Goal: Transaction & Acquisition: Purchase product/service

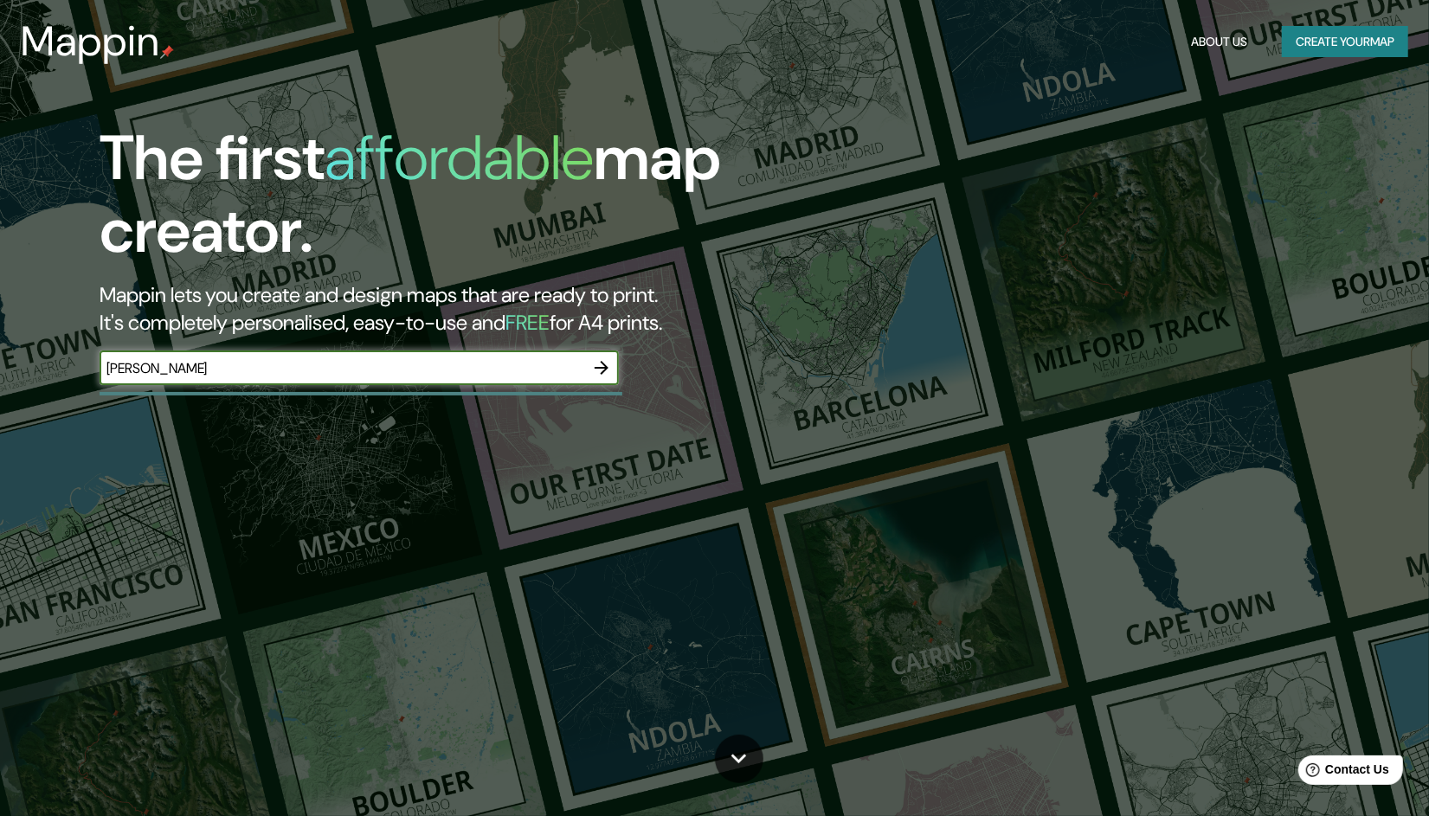
click at [601, 371] on icon "button" at bounding box center [601, 367] width 21 height 21
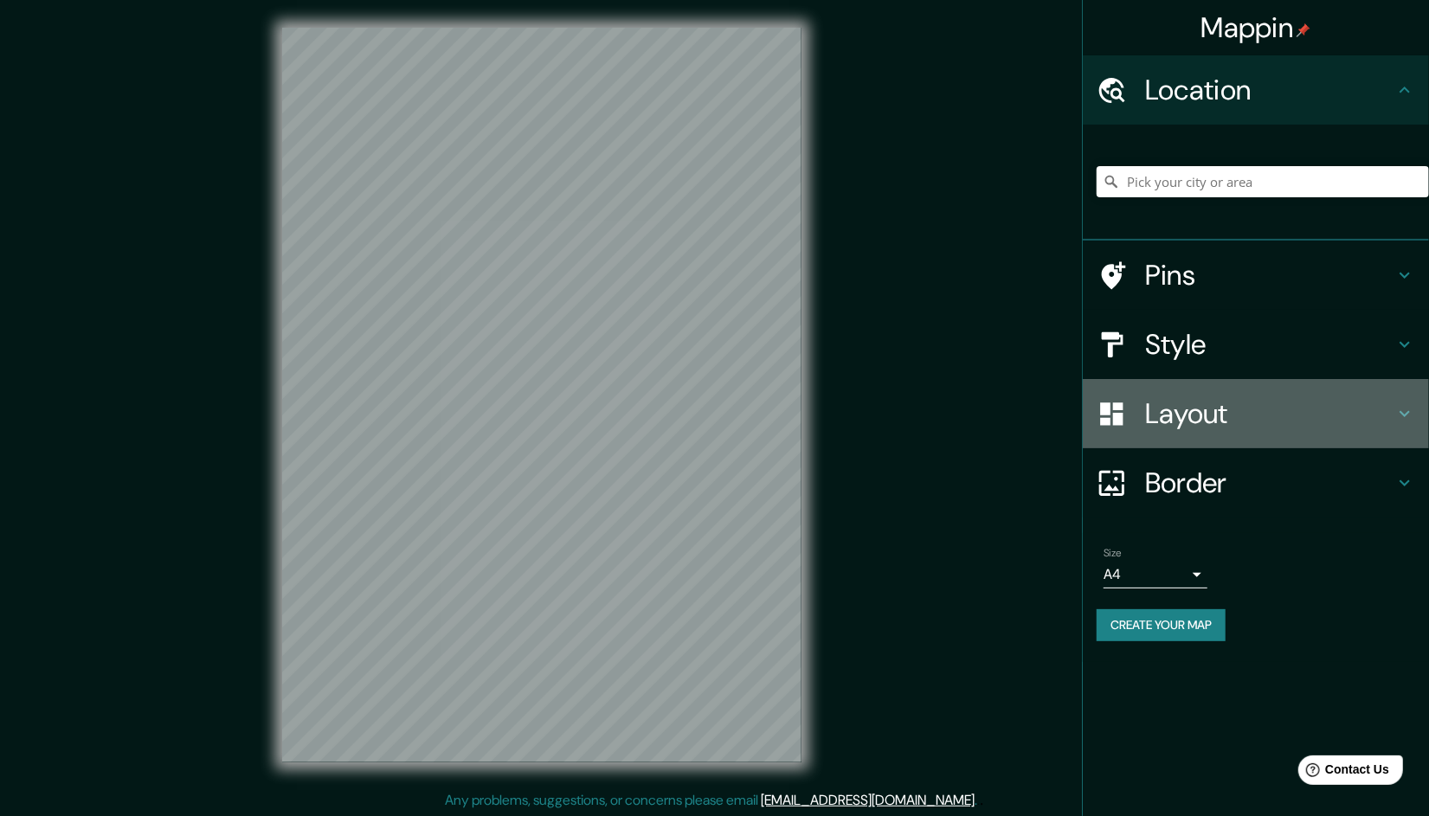
click at [1257, 420] on h4 "Layout" at bounding box center [1269, 413] width 249 height 35
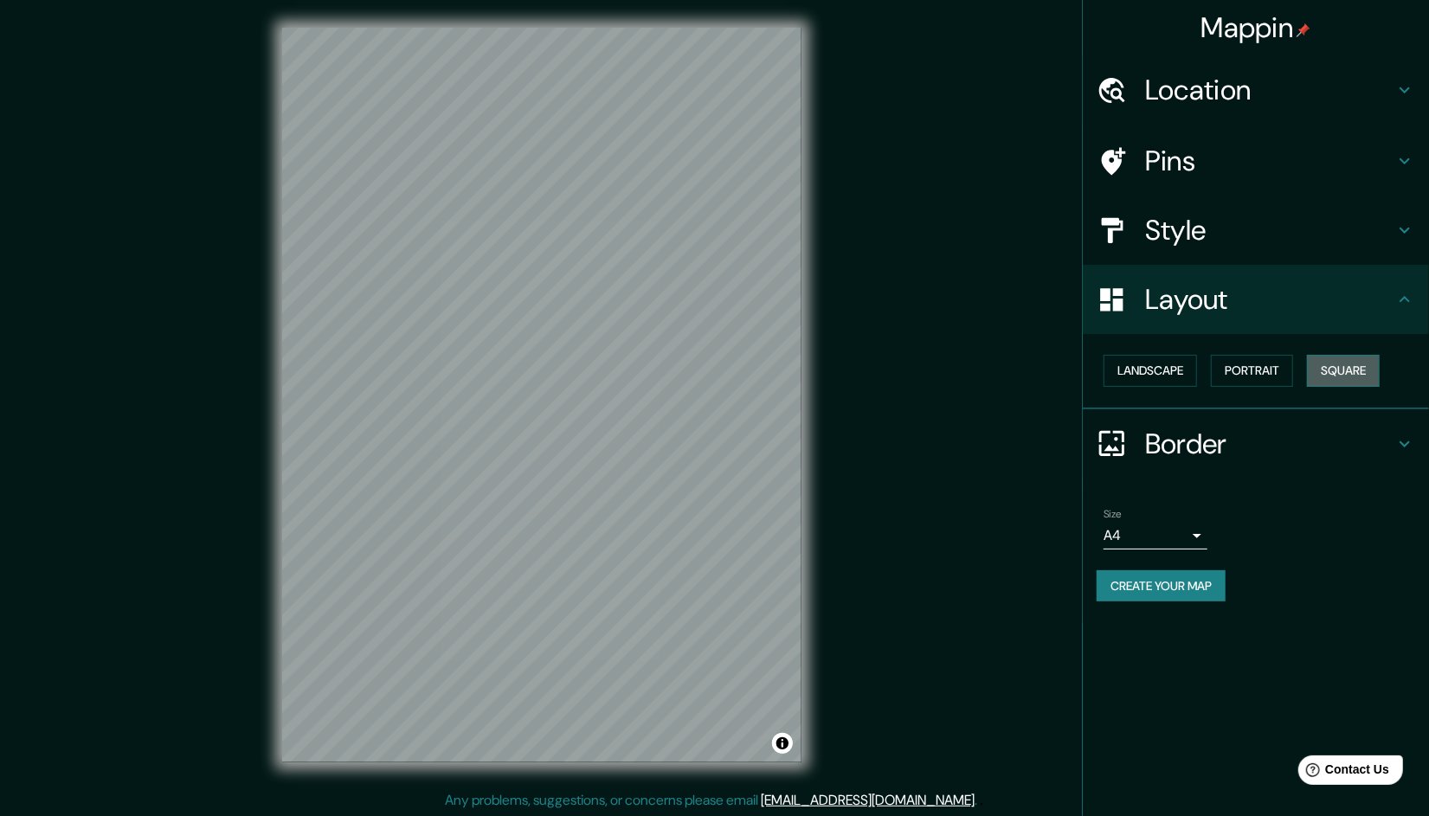
click at [1352, 363] on button "Square" at bounding box center [1343, 371] width 73 height 32
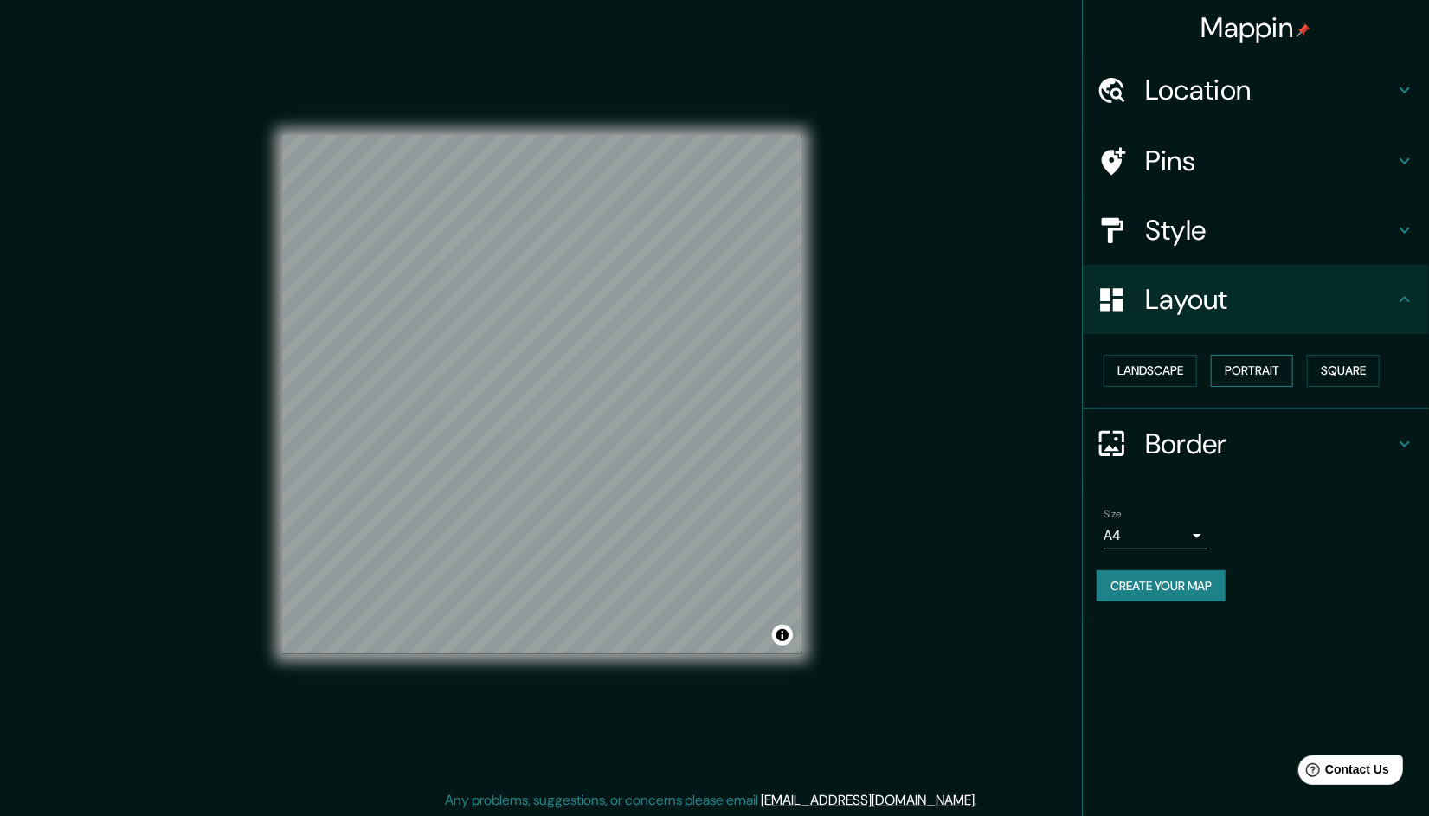
click at [1228, 371] on button "Portrait" at bounding box center [1252, 371] width 82 height 32
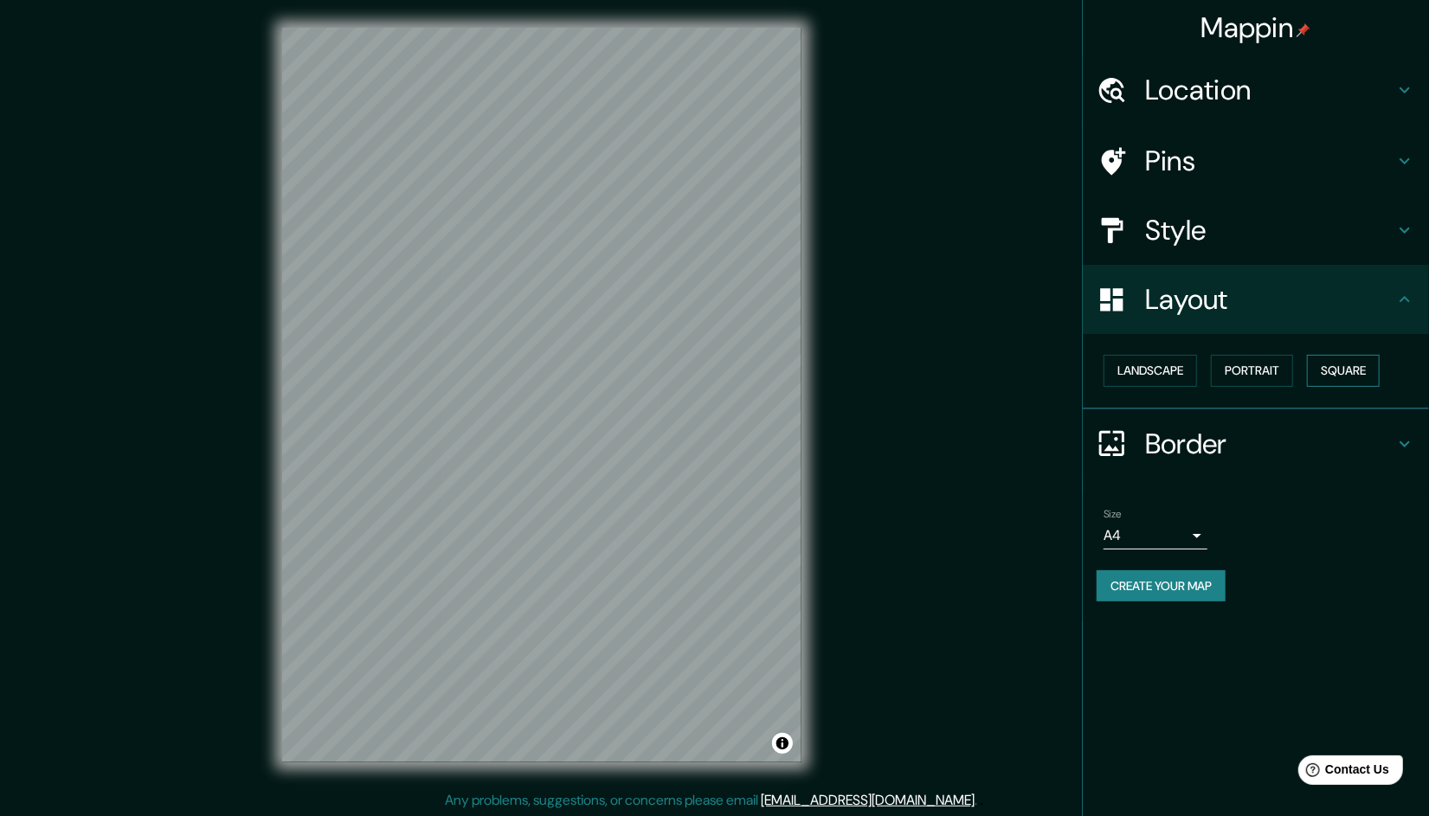
click at [1337, 359] on button "Square" at bounding box center [1343, 371] width 73 height 32
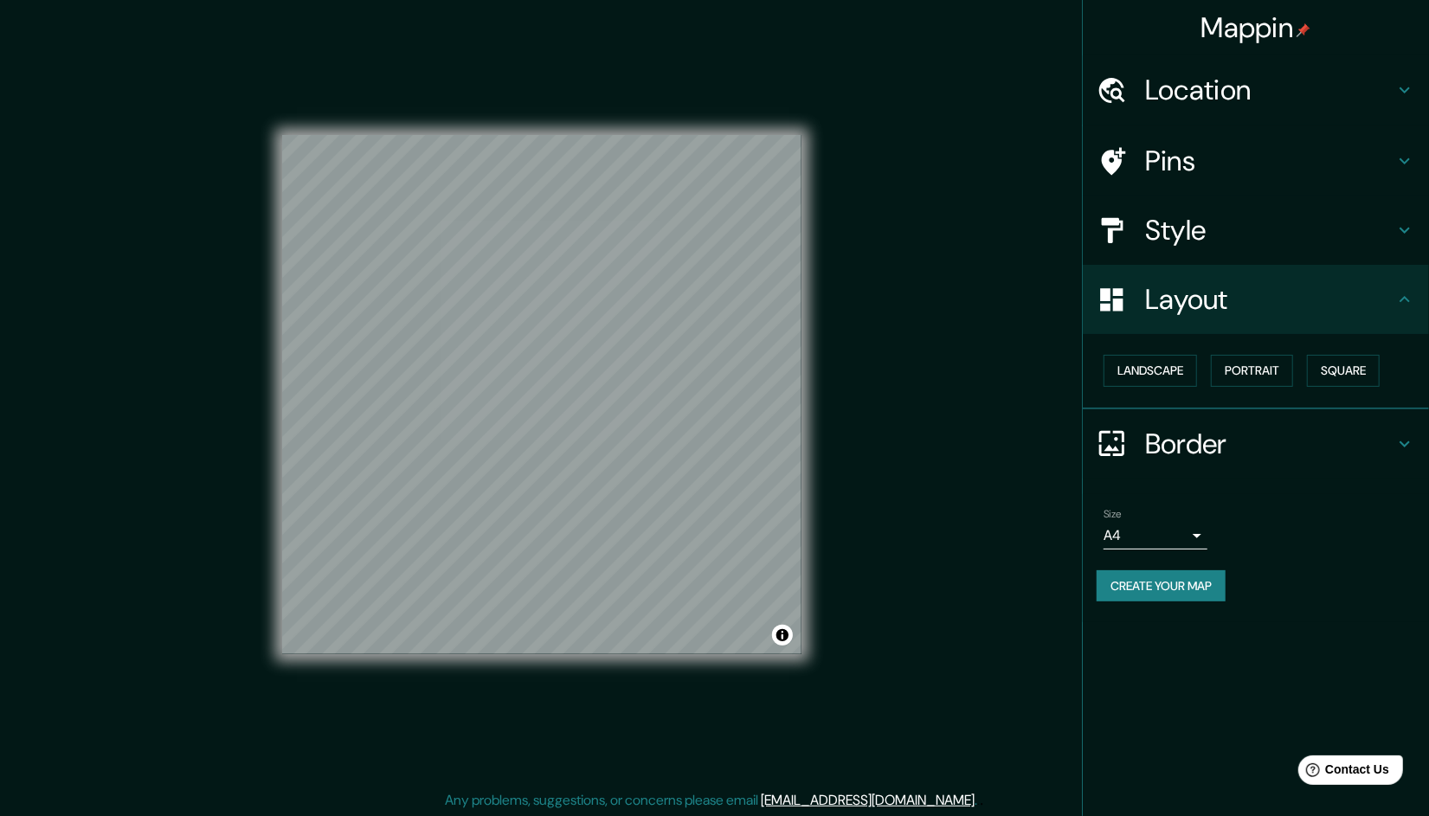
click at [1220, 82] on h4 "Location" at bounding box center [1269, 90] width 249 height 35
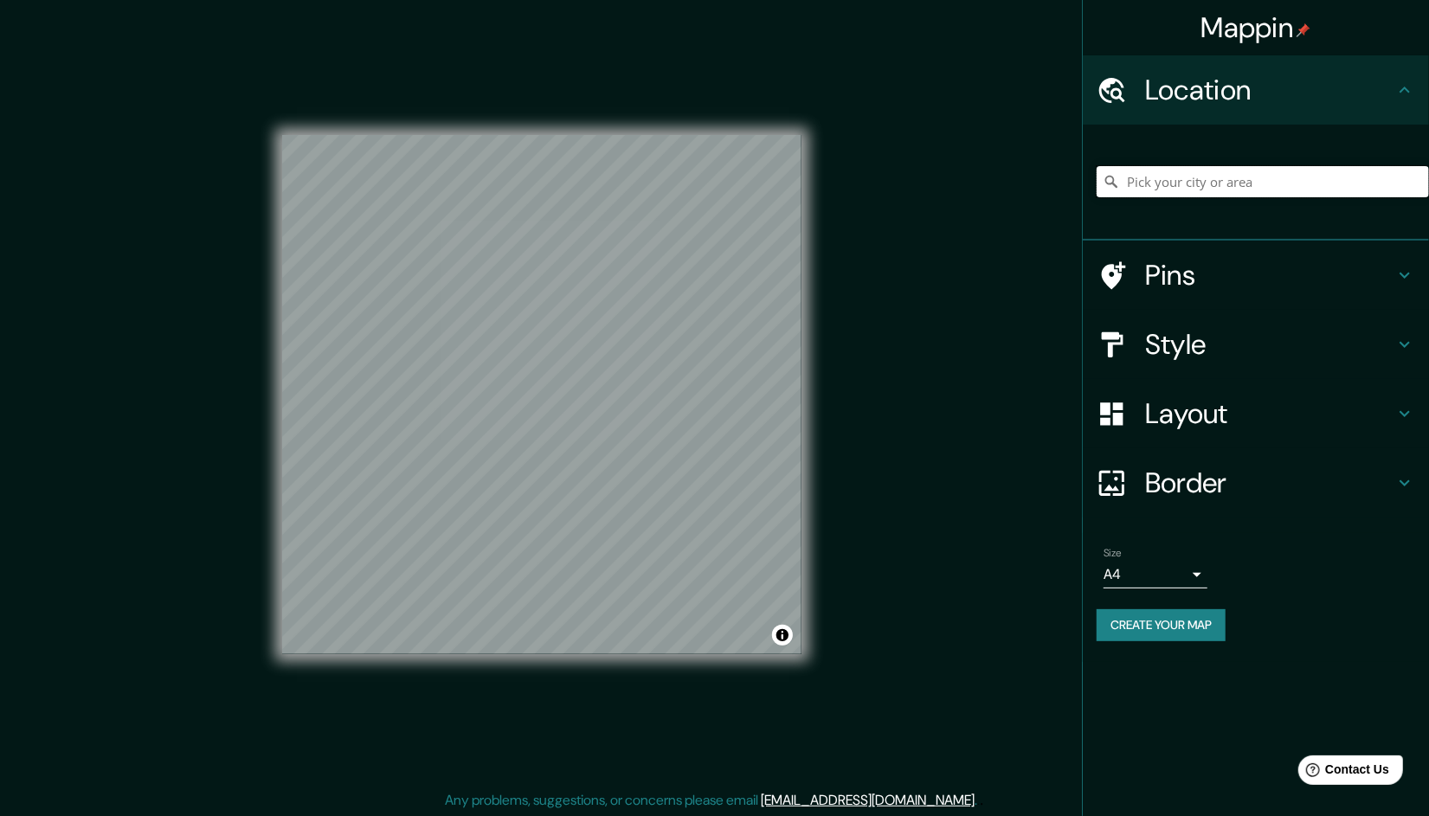
click at [1233, 171] on input "Pick your city or area" at bounding box center [1262, 181] width 332 height 31
type input "[GEOGRAPHIC_DATA], [GEOGRAPHIC_DATA], [GEOGRAPHIC_DATA]"
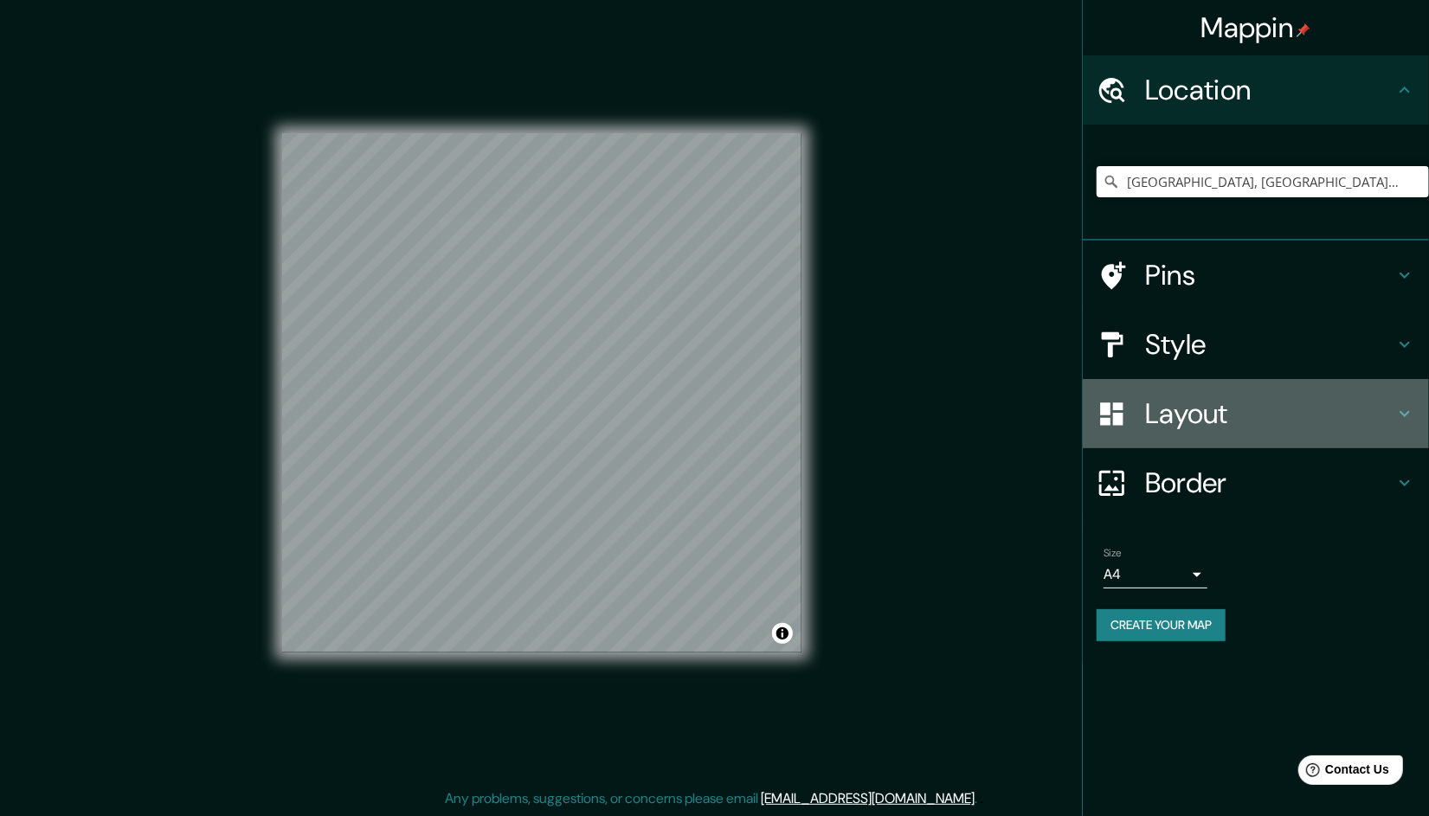
click at [1260, 427] on h4 "Layout" at bounding box center [1269, 413] width 249 height 35
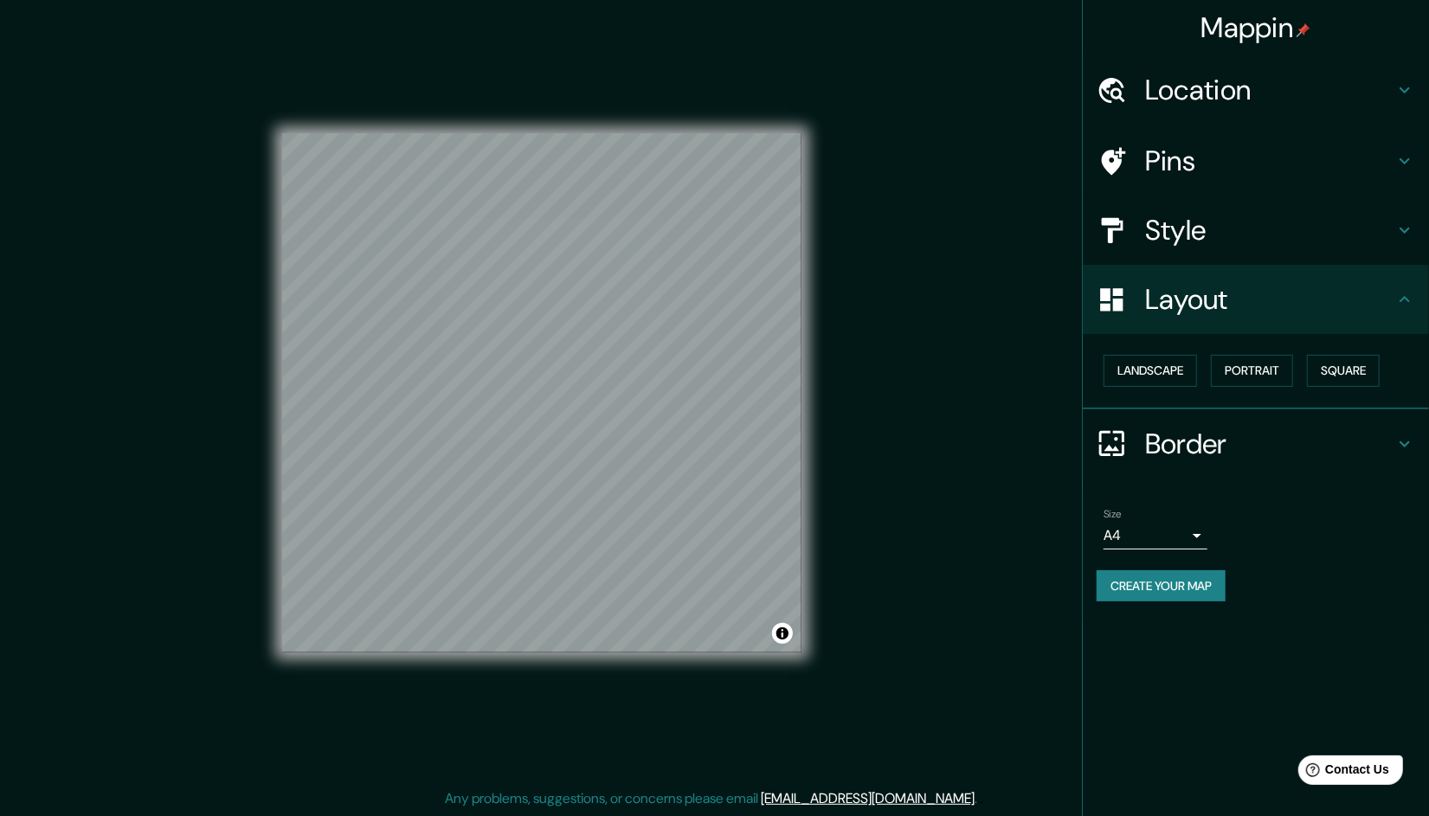
click at [1346, 286] on h4 "Layout" at bounding box center [1269, 299] width 249 height 35
click at [1344, 209] on div "Style" at bounding box center [1255, 230] width 346 height 69
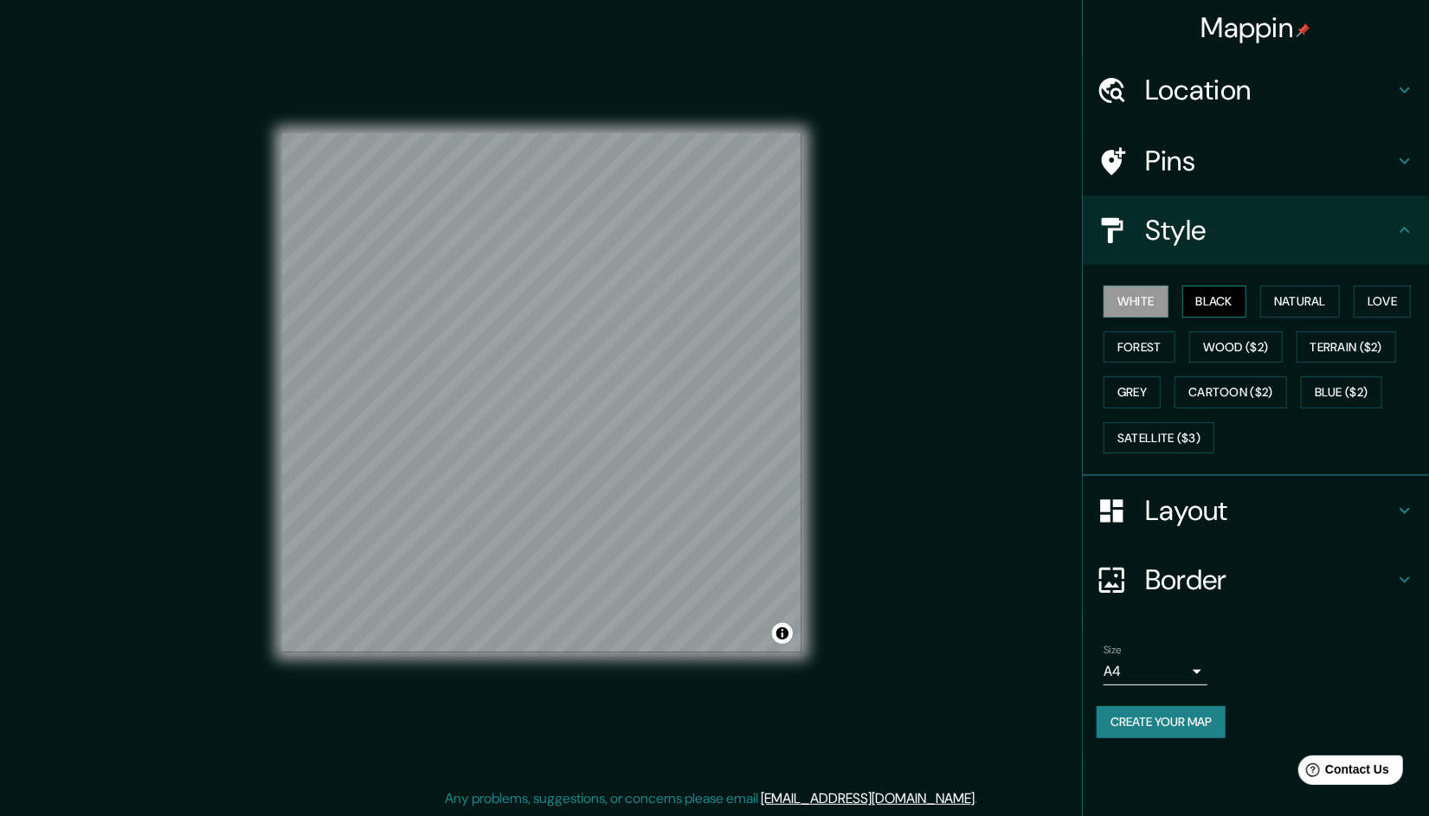
click at [1242, 300] on button "Black" at bounding box center [1214, 302] width 65 height 32
click at [1281, 303] on button "Natural" at bounding box center [1300, 302] width 80 height 32
click at [1367, 301] on button "Love" at bounding box center [1381, 302] width 57 height 32
click at [1248, 350] on button "Wood ($2)" at bounding box center [1235, 347] width 93 height 32
click at [1153, 355] on button "Forest" at bounding box center [1139, 347] width 72 height 32
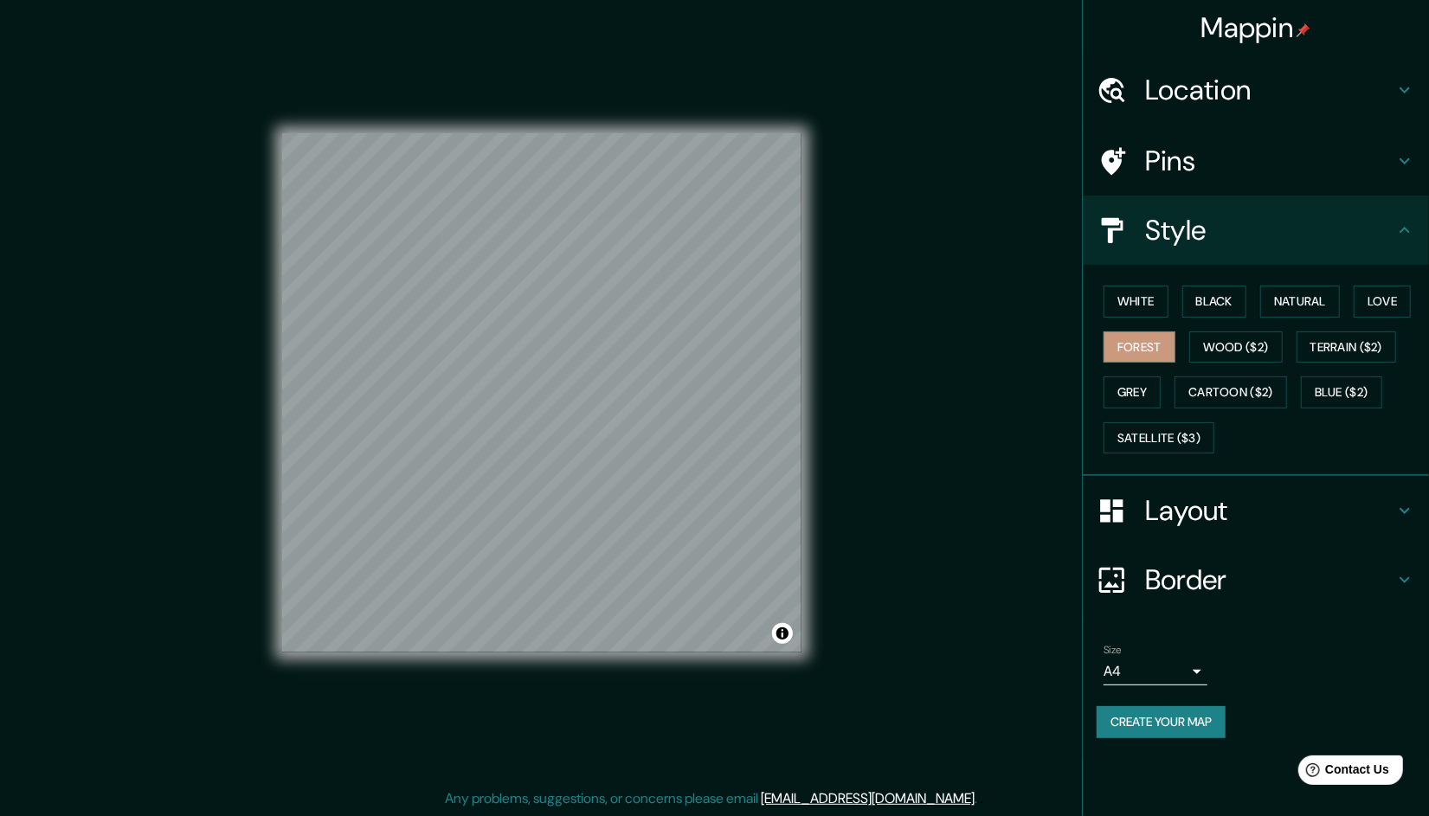
click at [1182, 348] on div "White Black Natural Love Forest Wood ($2) Terrain ($2) Grey Cartoon ($2) Blue (…" at bounding box center [1262, 370] width 332 height 182
click at [1209, 344] on button "Wood ($2)" at bounding box center [1235, 347] width 93 height 32
click at [1135, 389] on button "Grey" at bounding box center [1131, 392] width 57 height 32
click at [1178, 428] on button "Satellite ($3)" at bounding box center [1158, 438] width 111 height 32
click at [1160, 295] on button "White" at bounding box center [1135, 302] width 65 height 32
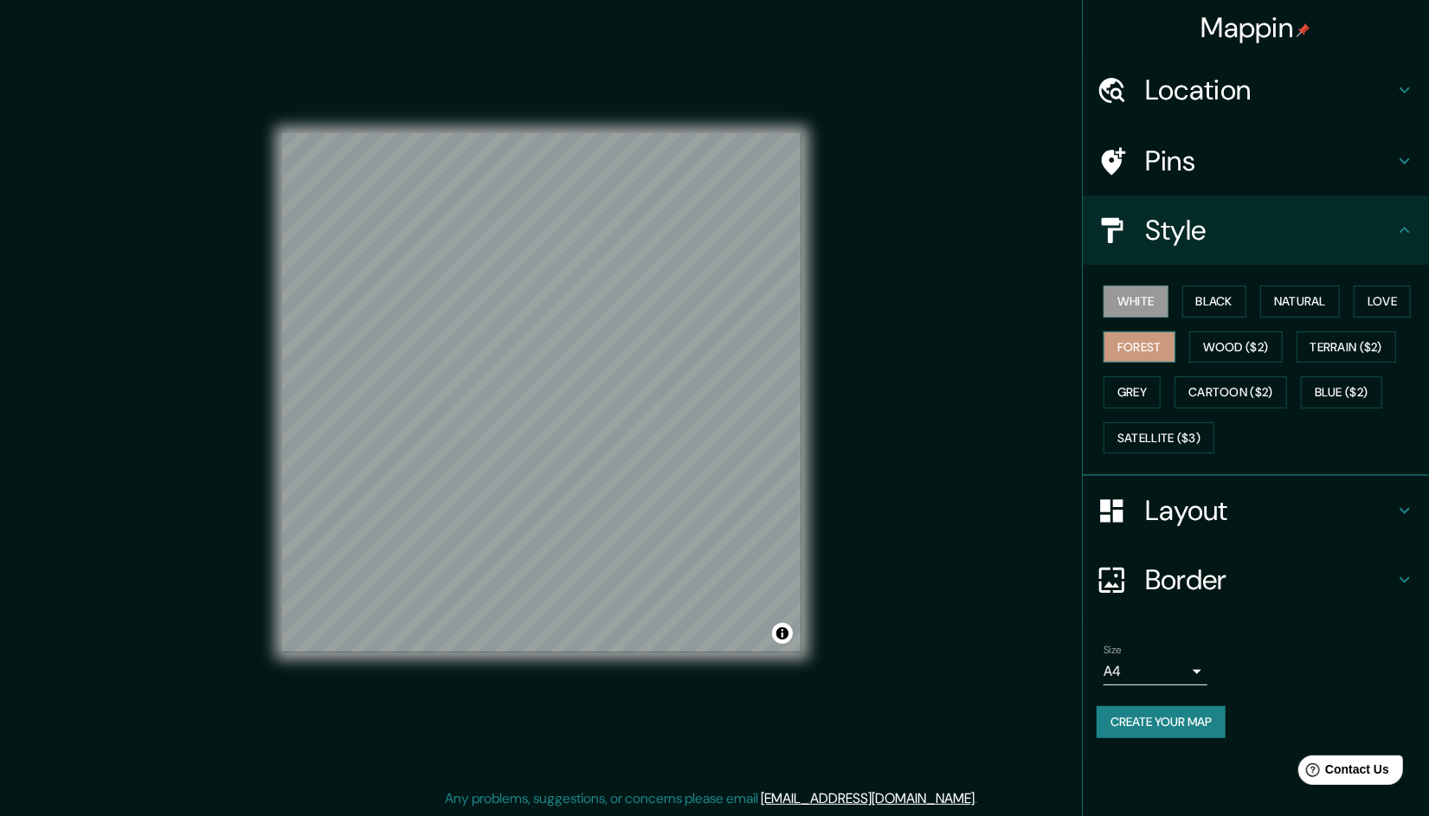
click at [1147, 344] on button "Forest" at bounding box center [1139, 347] width 72 height 32
drag, startPoint x: 1137, startPoint y: 369, endPoint x: 1137, endPoint y: 389, distance: 19.0
click at [1137, 376] on div "White Black Natural Love Forest Wood ($2) Terrain ($2) Grey Cartoon ($2) Blue (…" at bounding box center [1262, 370] width 332 height 182
click at [1137, 390] on button "Grey" at bounding box center [1131, 392] width 57 height 32
click at [1265, 140] on div "Pins" at bounding box center [1255, 160] width 346 height 69
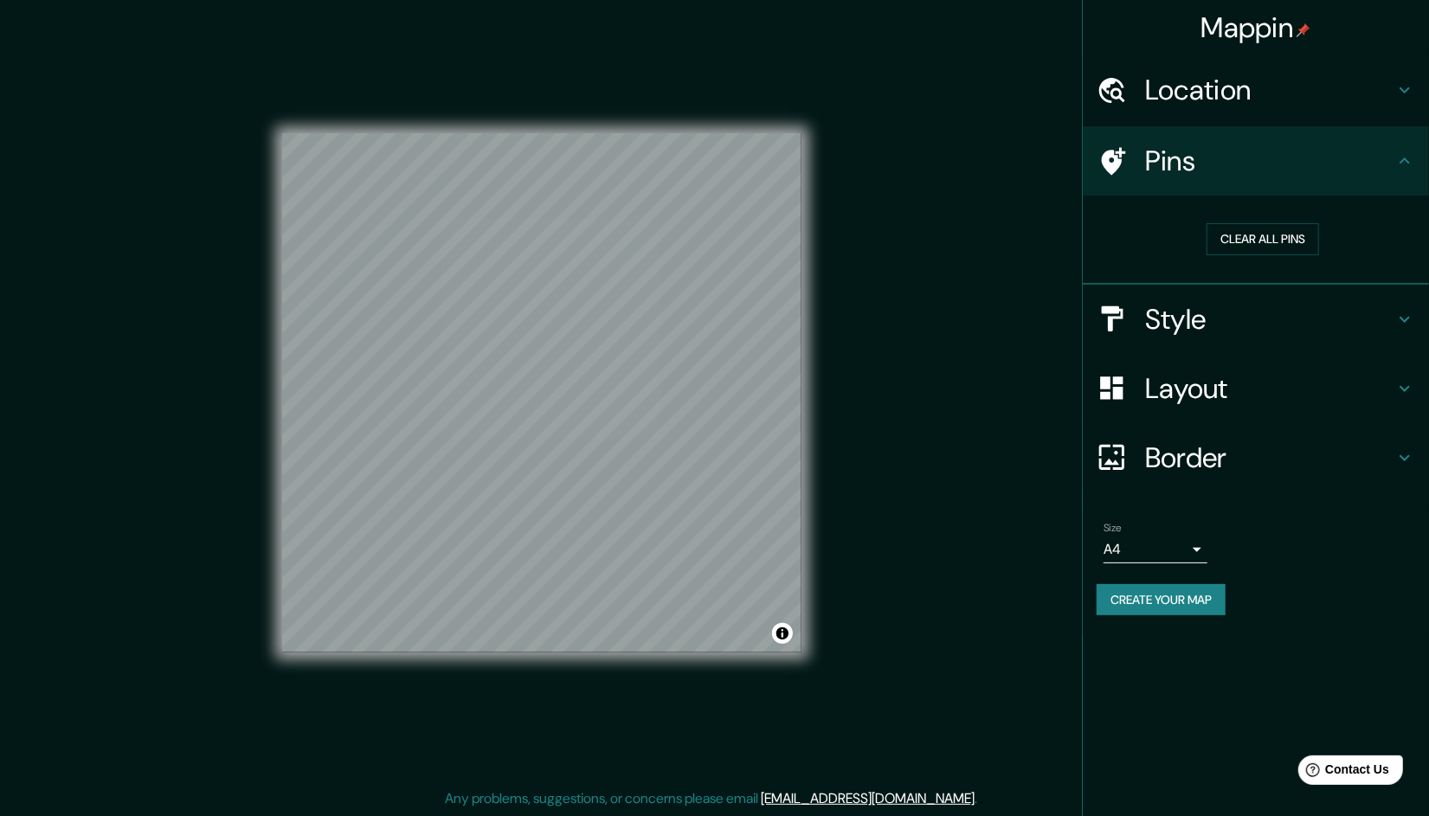
click at [963, 260] on div "Mappin Location [GEOGRAPHIC_DATA], [GEOGRAPHIC_DATA], [GEOGRAPHIC_DATA] [GEOGRA…" at bounding box center [714, 407] width 1429 height 818
